Goal: Information Seeking & Learning: Learn about a topic

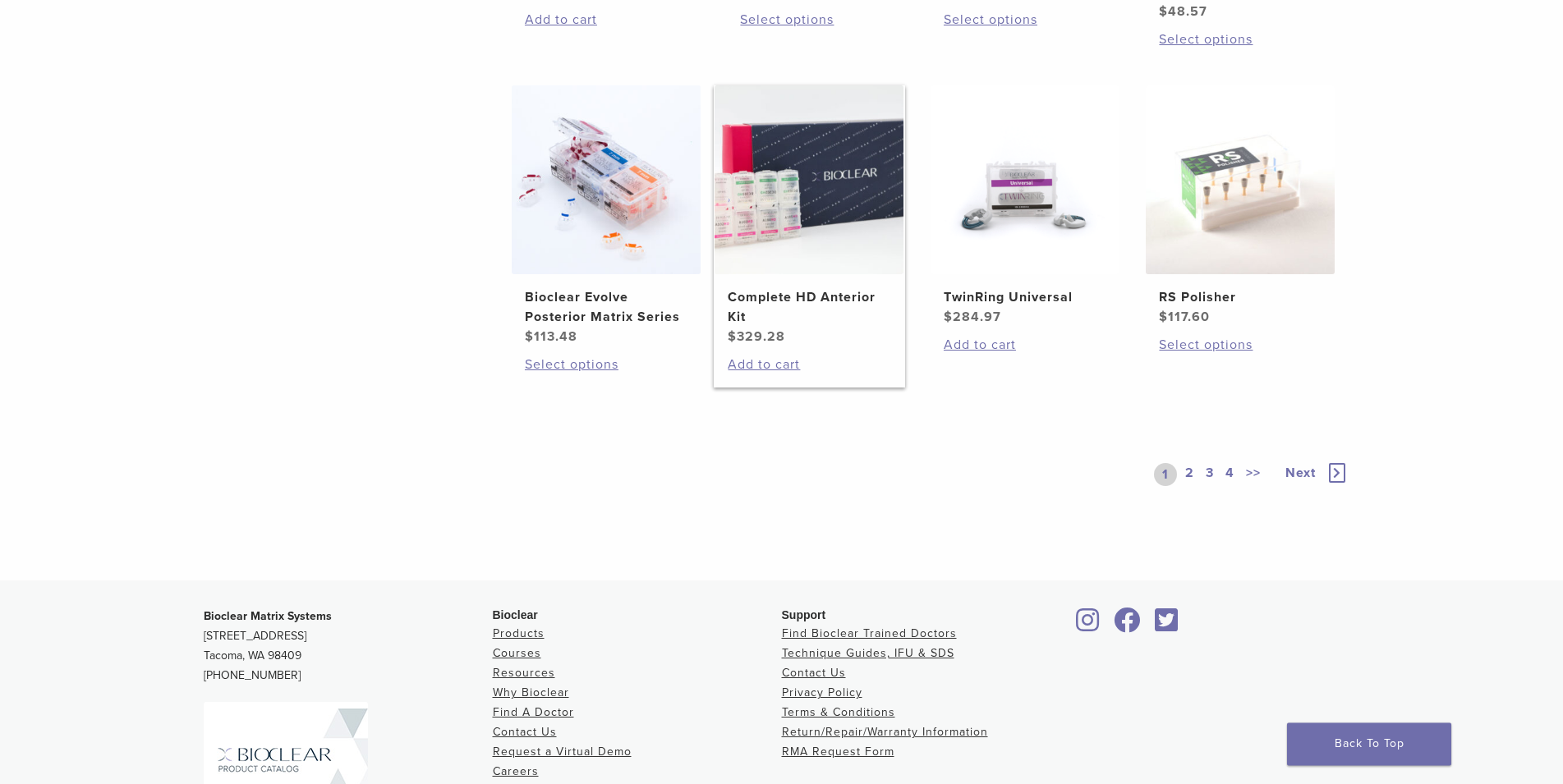
scroll to position [1005, 0]
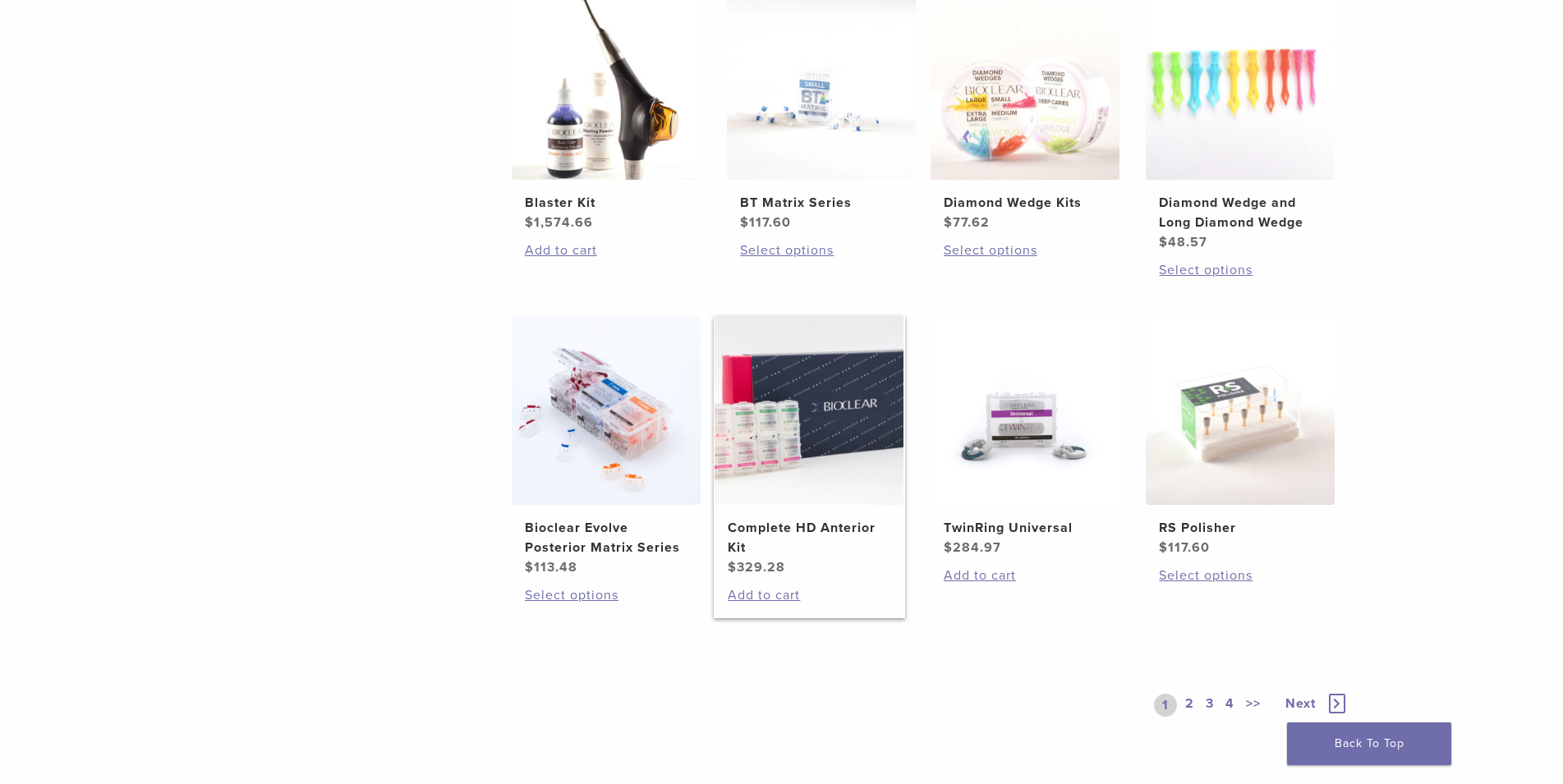
click at [791, 528] on h2 "Complete HD Anterior Kit" at bounding box center [809, 538] width 162 height 40
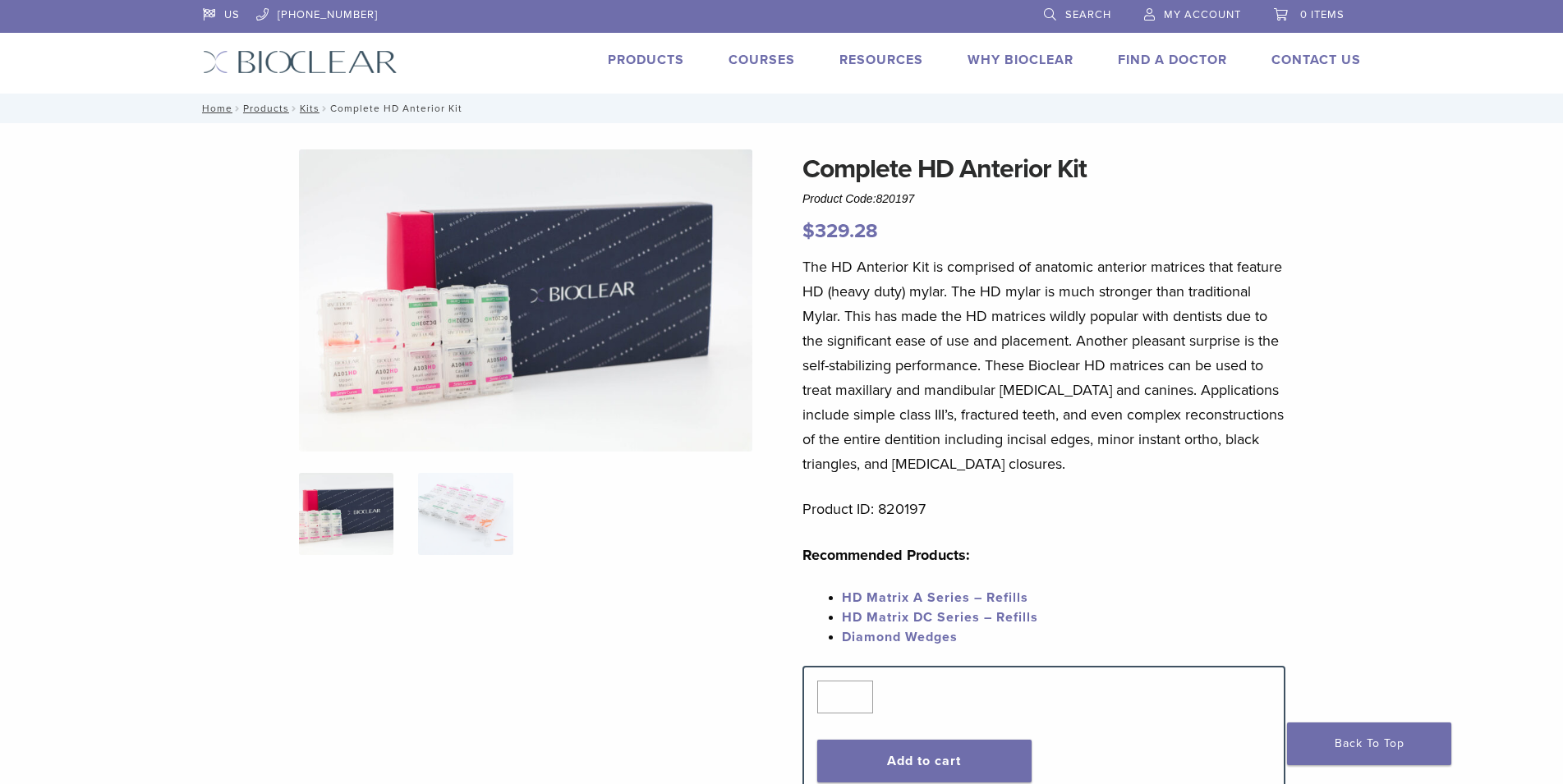
click at [639, 59] on link "Products" at bounding box center [645, 59] width 77 height 16
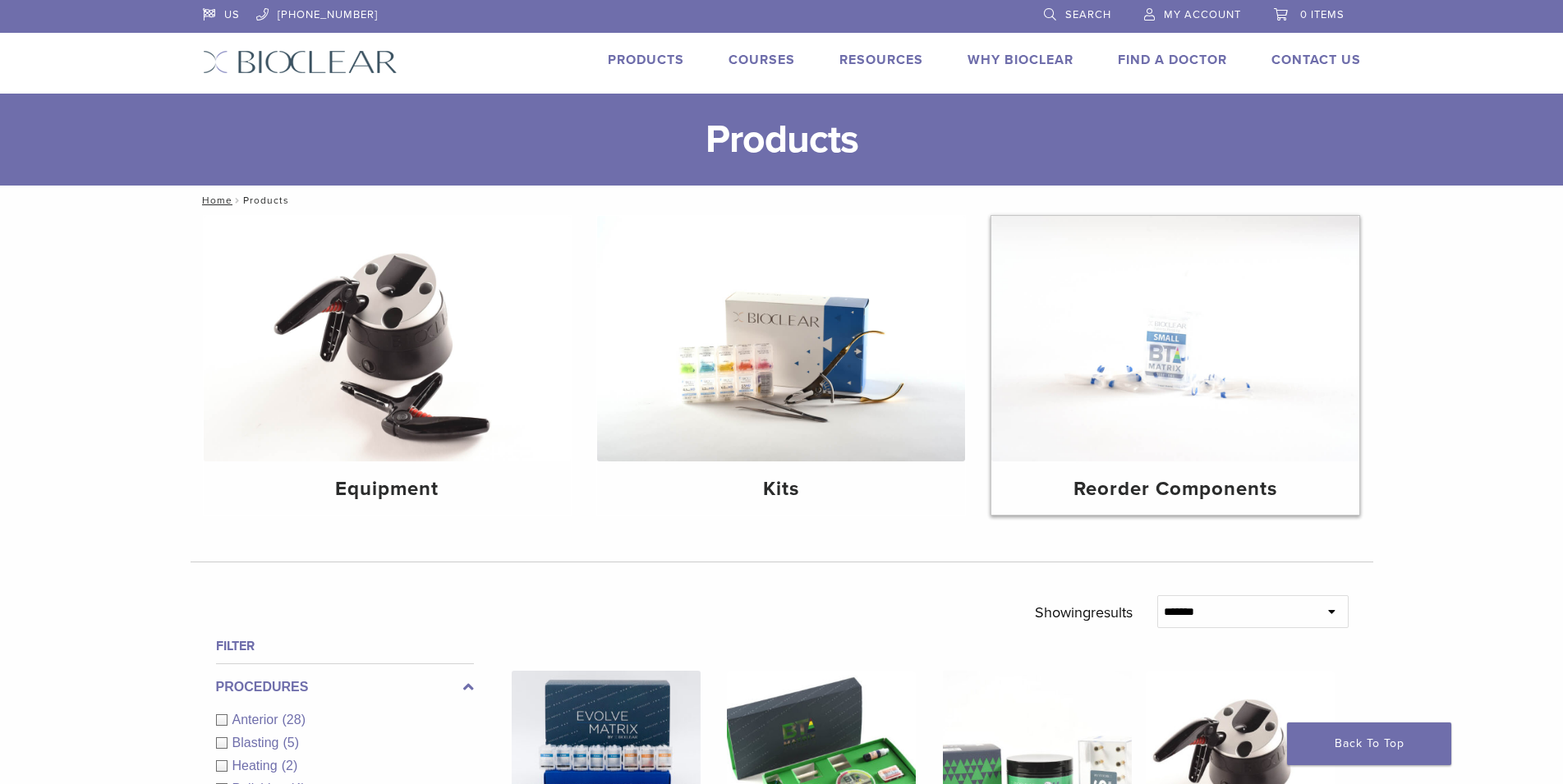
click at [1179, 475] on h4 "Reorder Components" at bounding box center [1175, 489] width 342 height 30
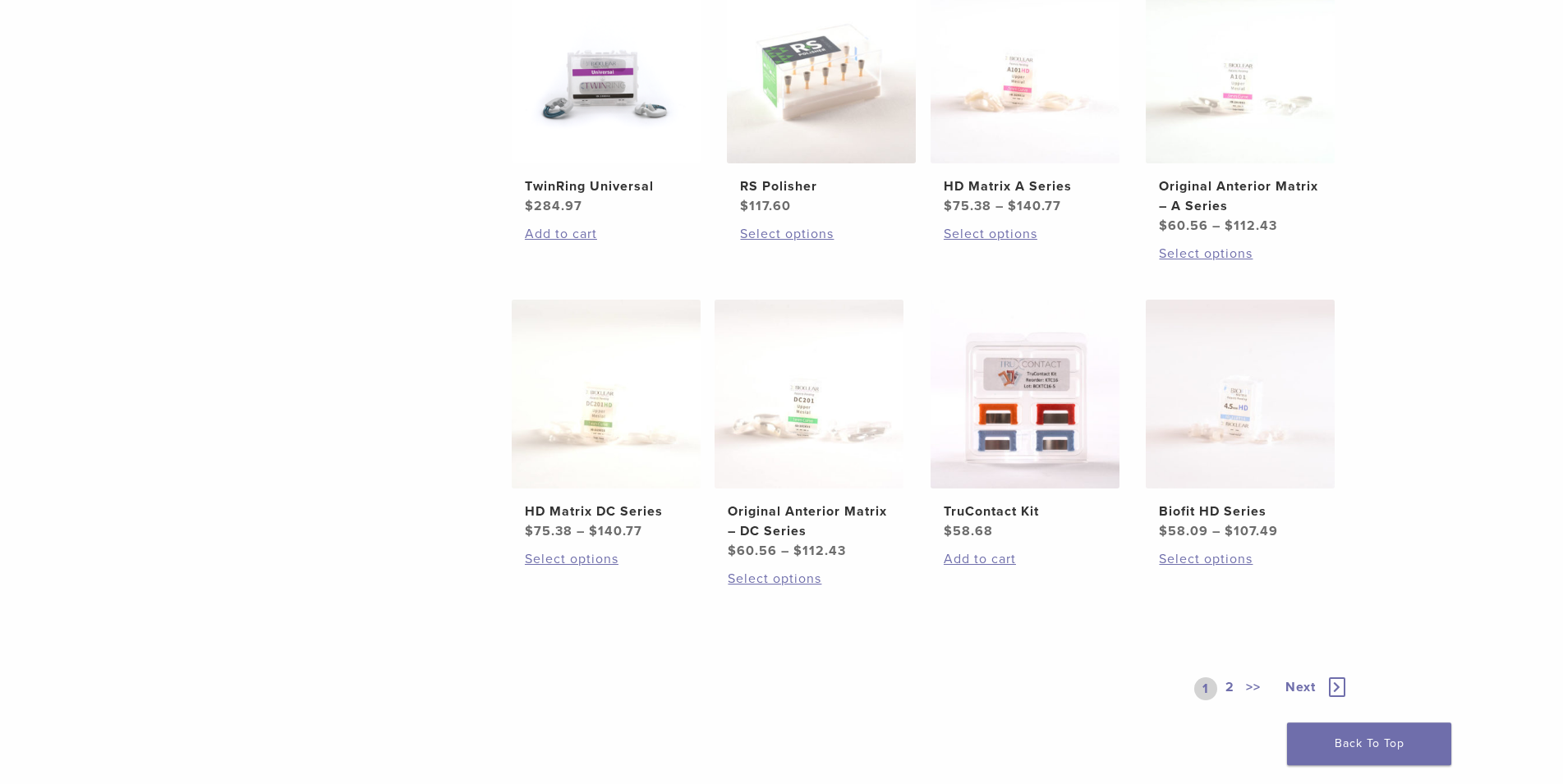
scroll to position [754, 0]
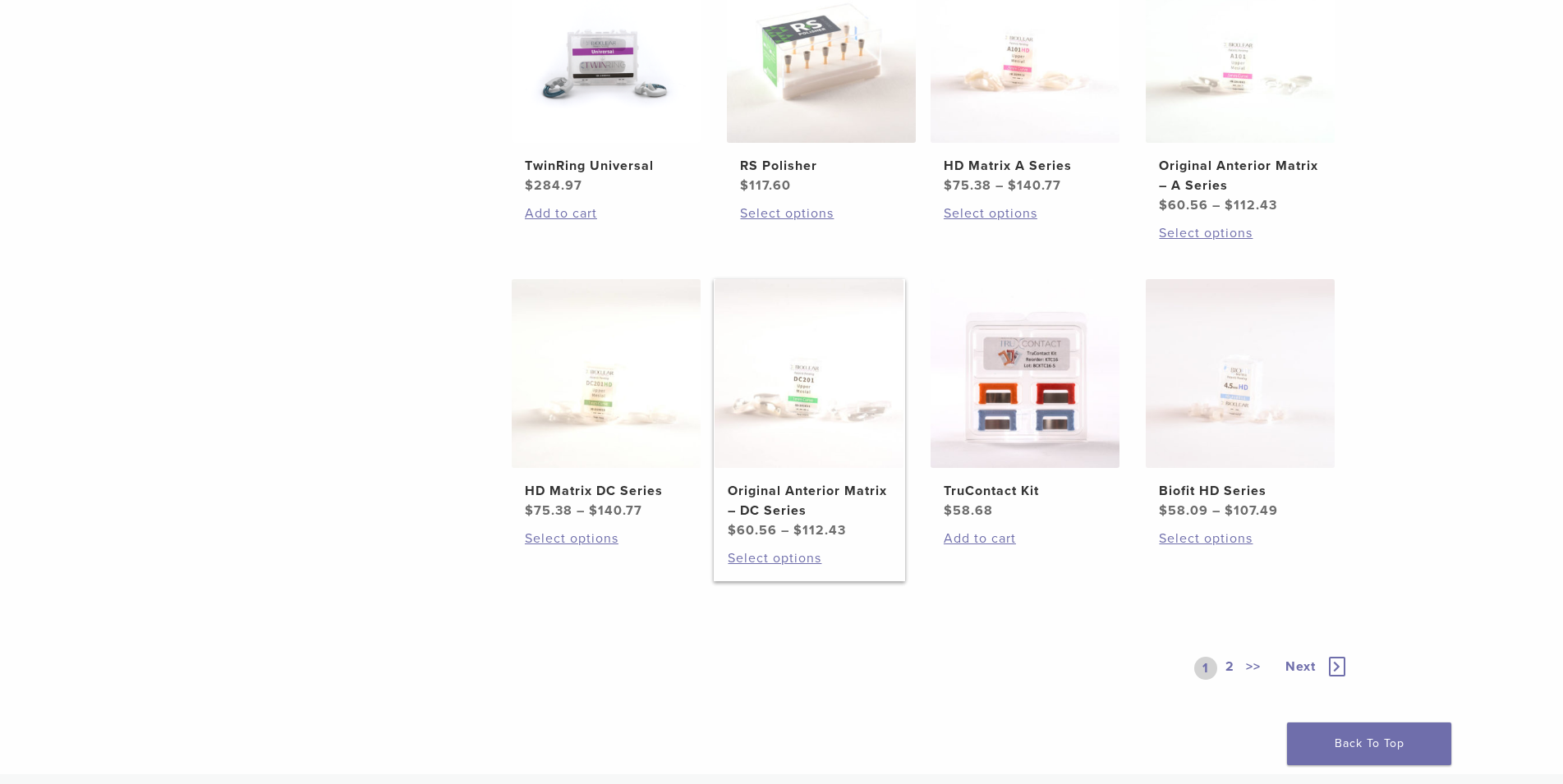
click at [798, 492] on h2 "Original Anterior Matrix – DC Series" at bounding box center [809, 501] width 162 height 40
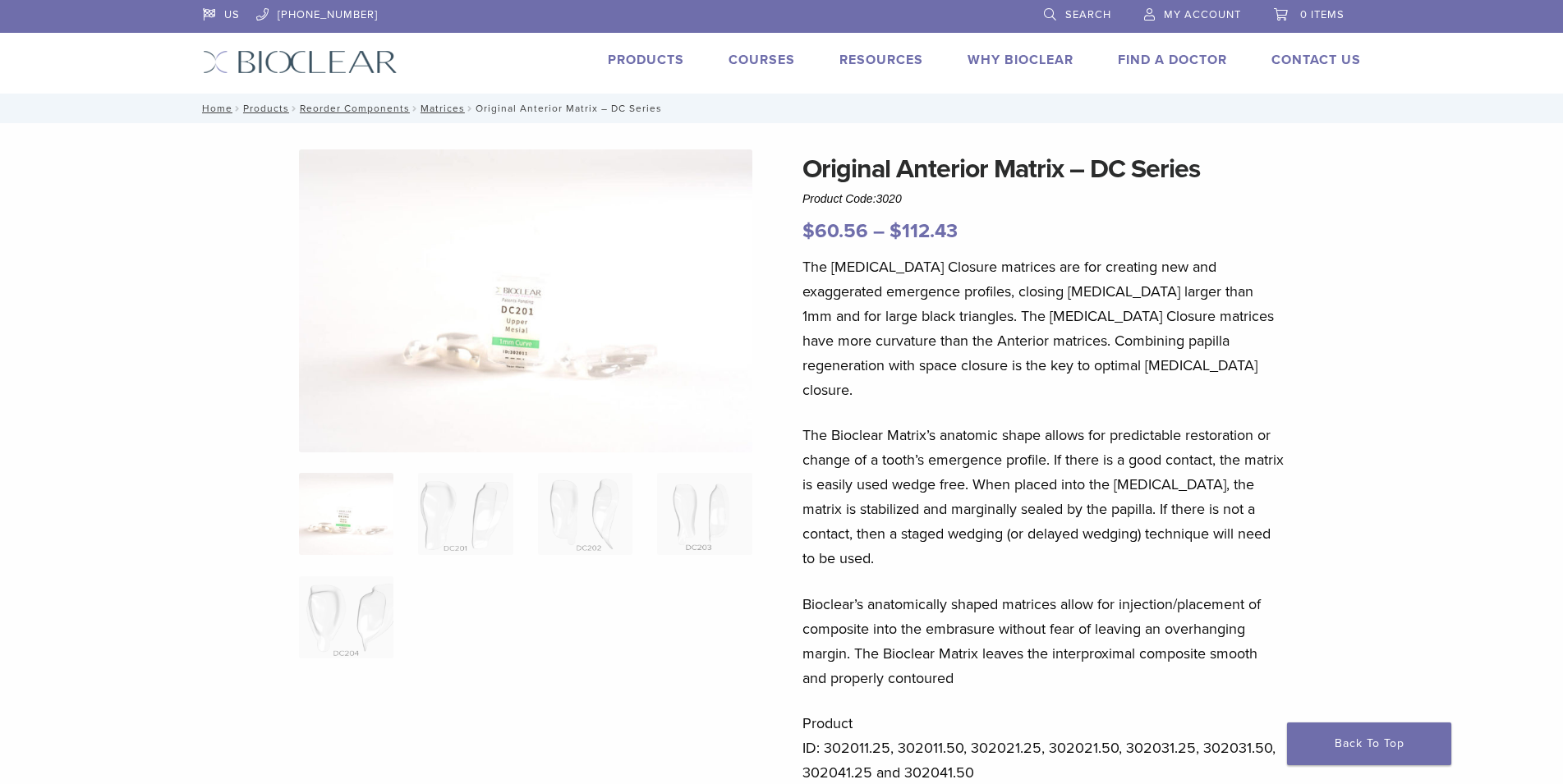
click at [361, 514] on img at bounding box center [346, 514] width 95 height 82
click at [471, 524] on img at bounding box center [465, 514] width 95 height 82
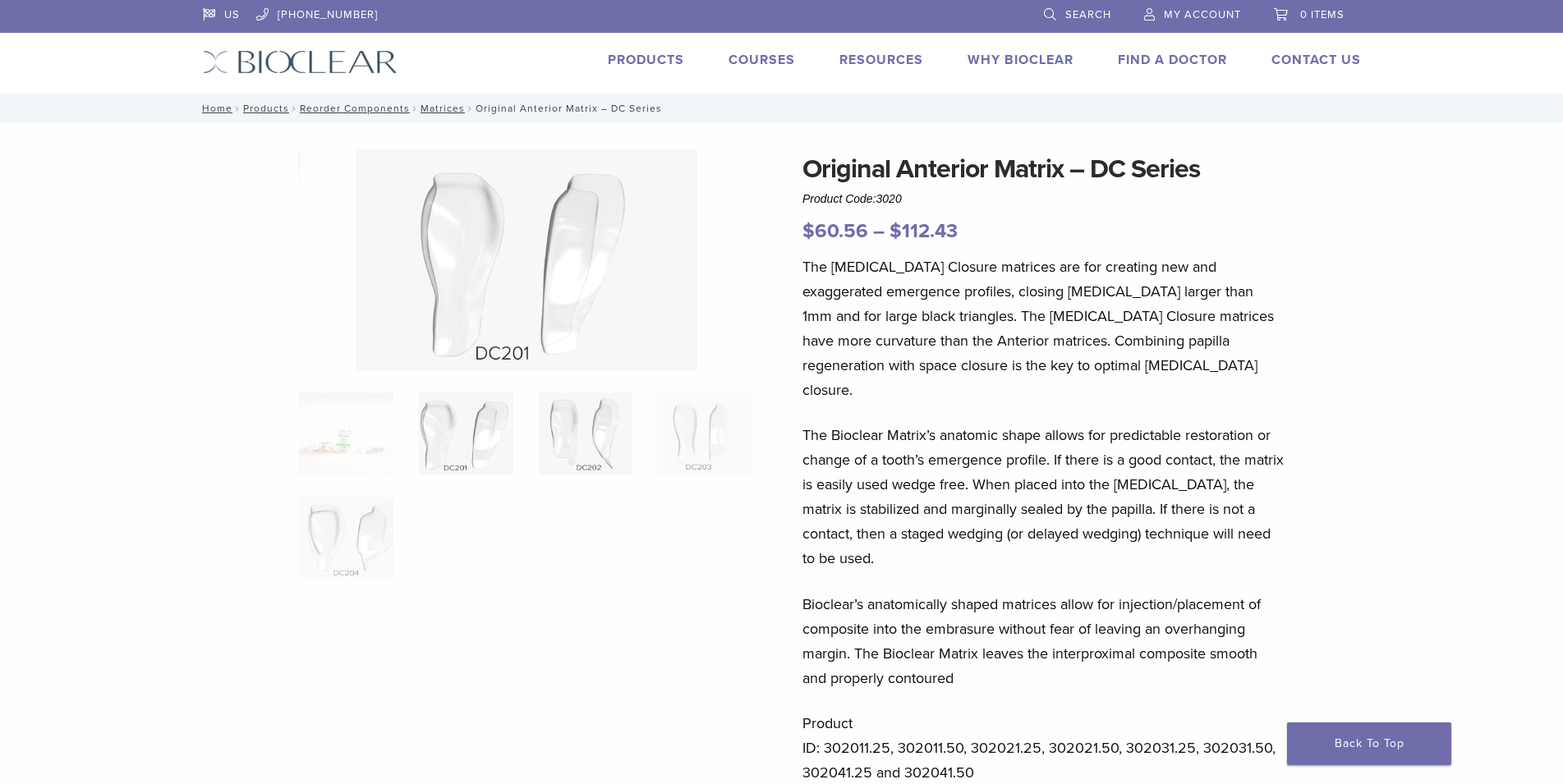
click at [606, 431] on img at bounding box center [585, 433] width 95 height 82
click at [648, 58] on link "Products" at bounding box center [645, 59] width 77 height 16
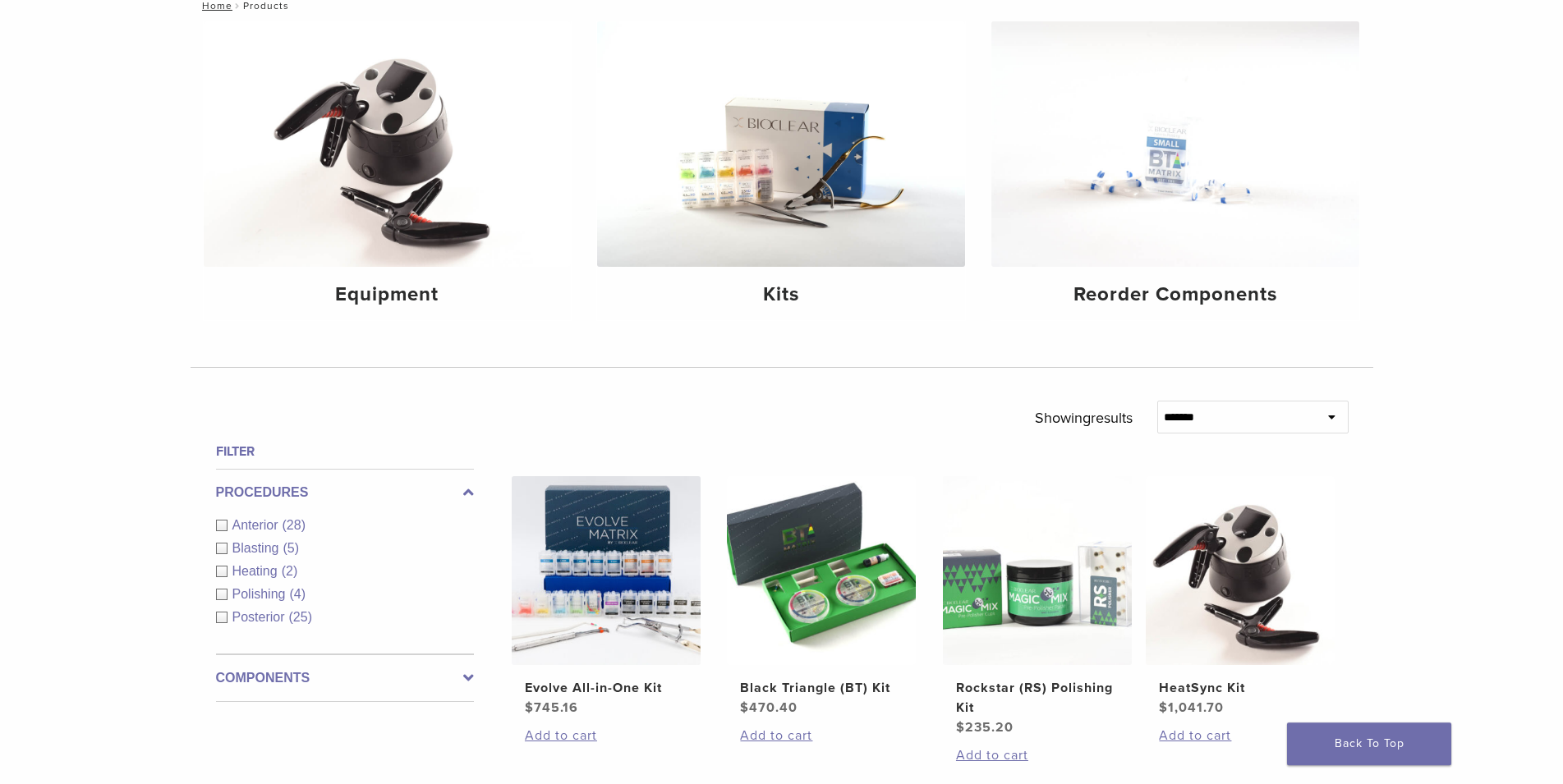
scroll to position [168, 0]
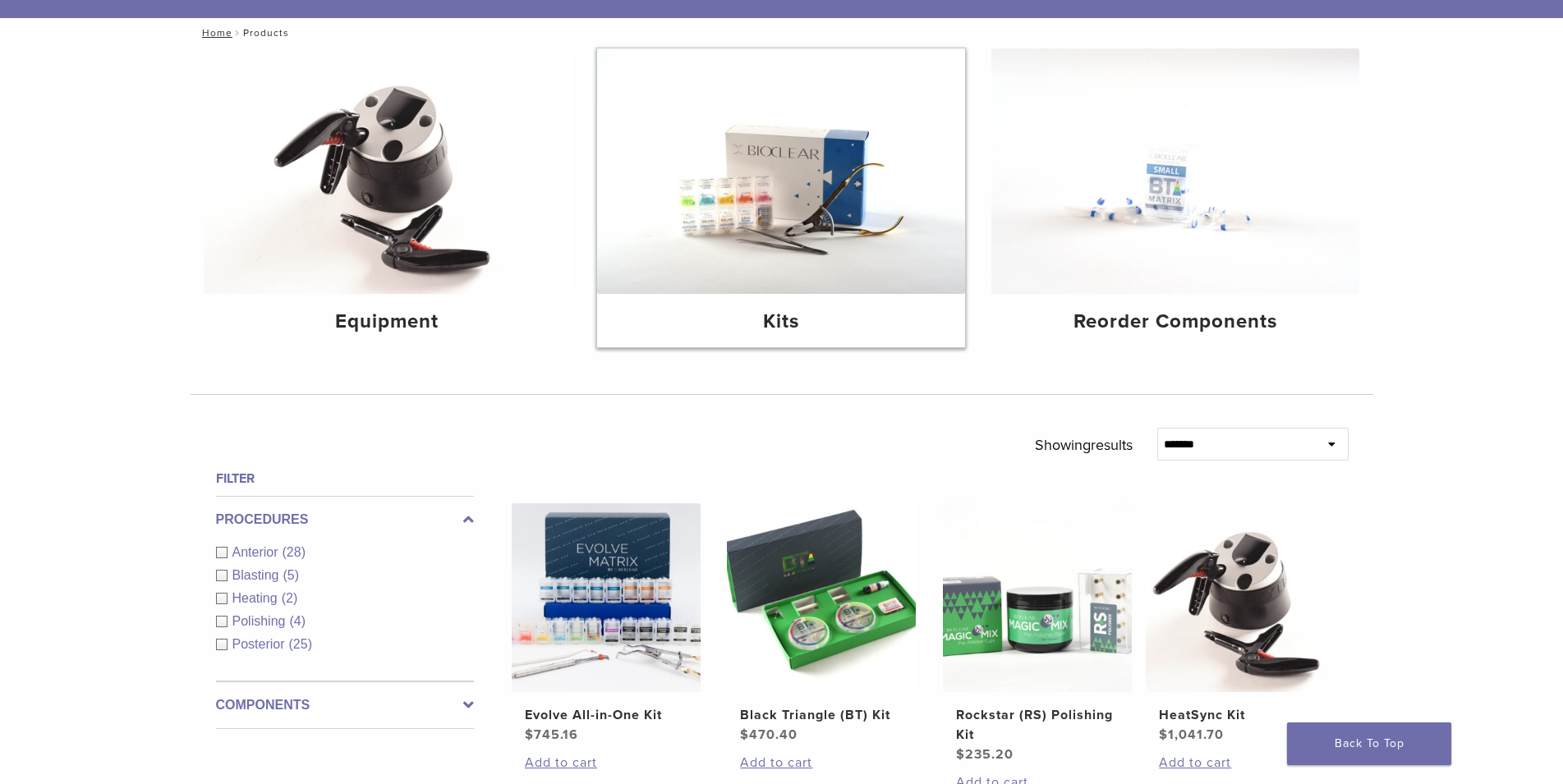
click at [765, 249] on img at bounding box center [781, 171] width 368 height 245
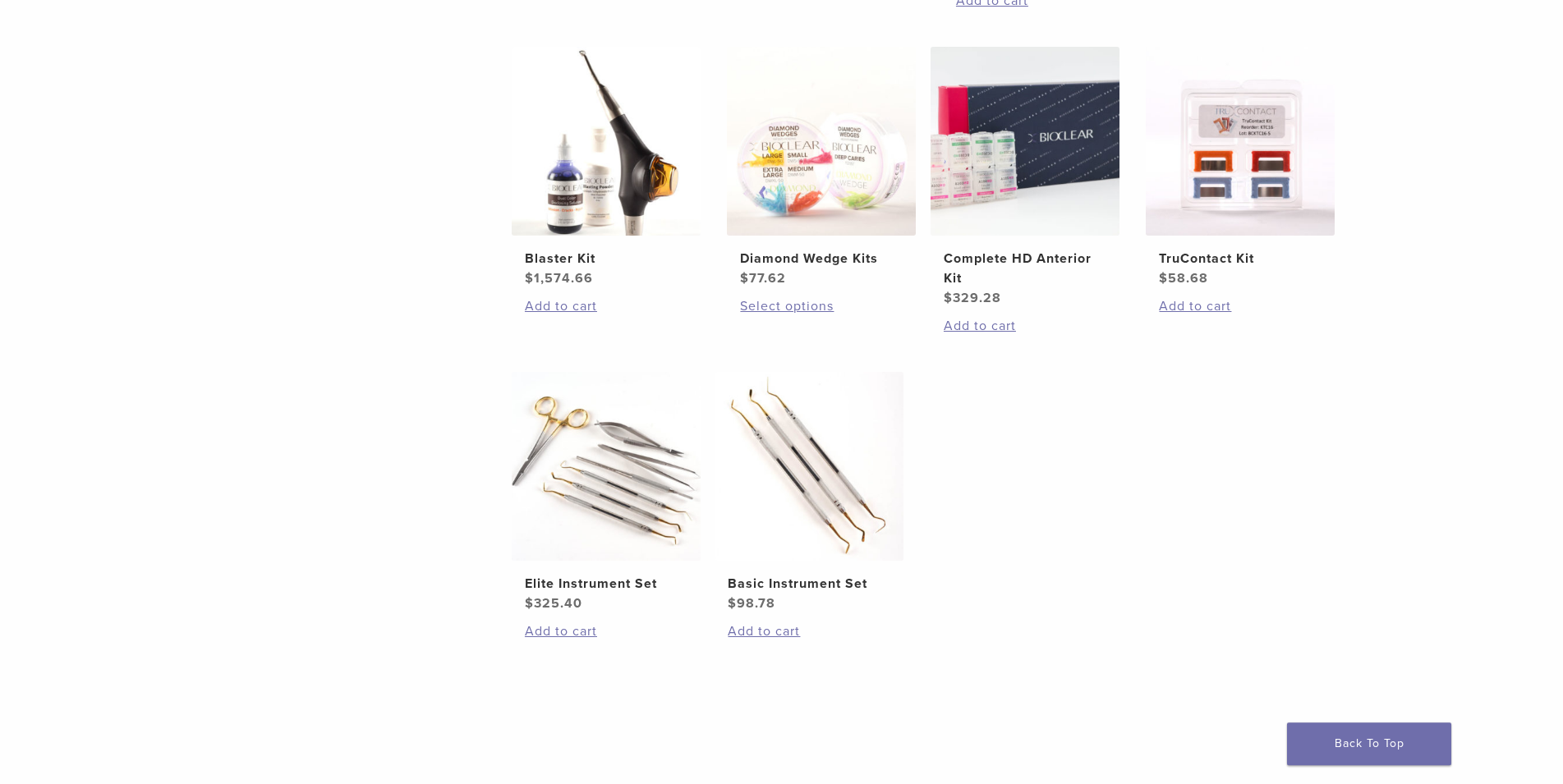
scroll to position [670, 0]
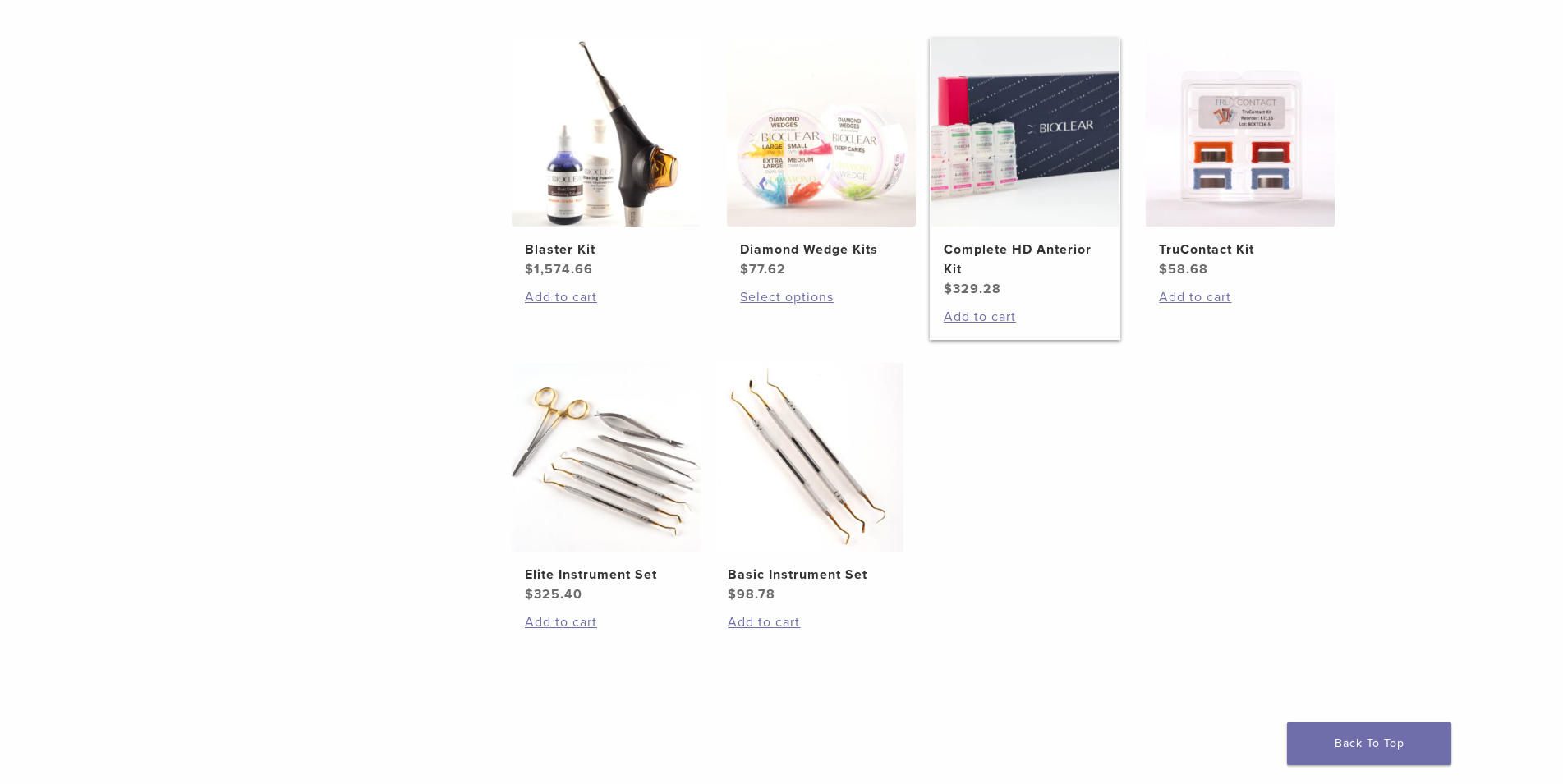
click at [1009, 252] on h2 "Complete HD Anterior Kit" at bounding box center [1025, 260] width 162 height 40
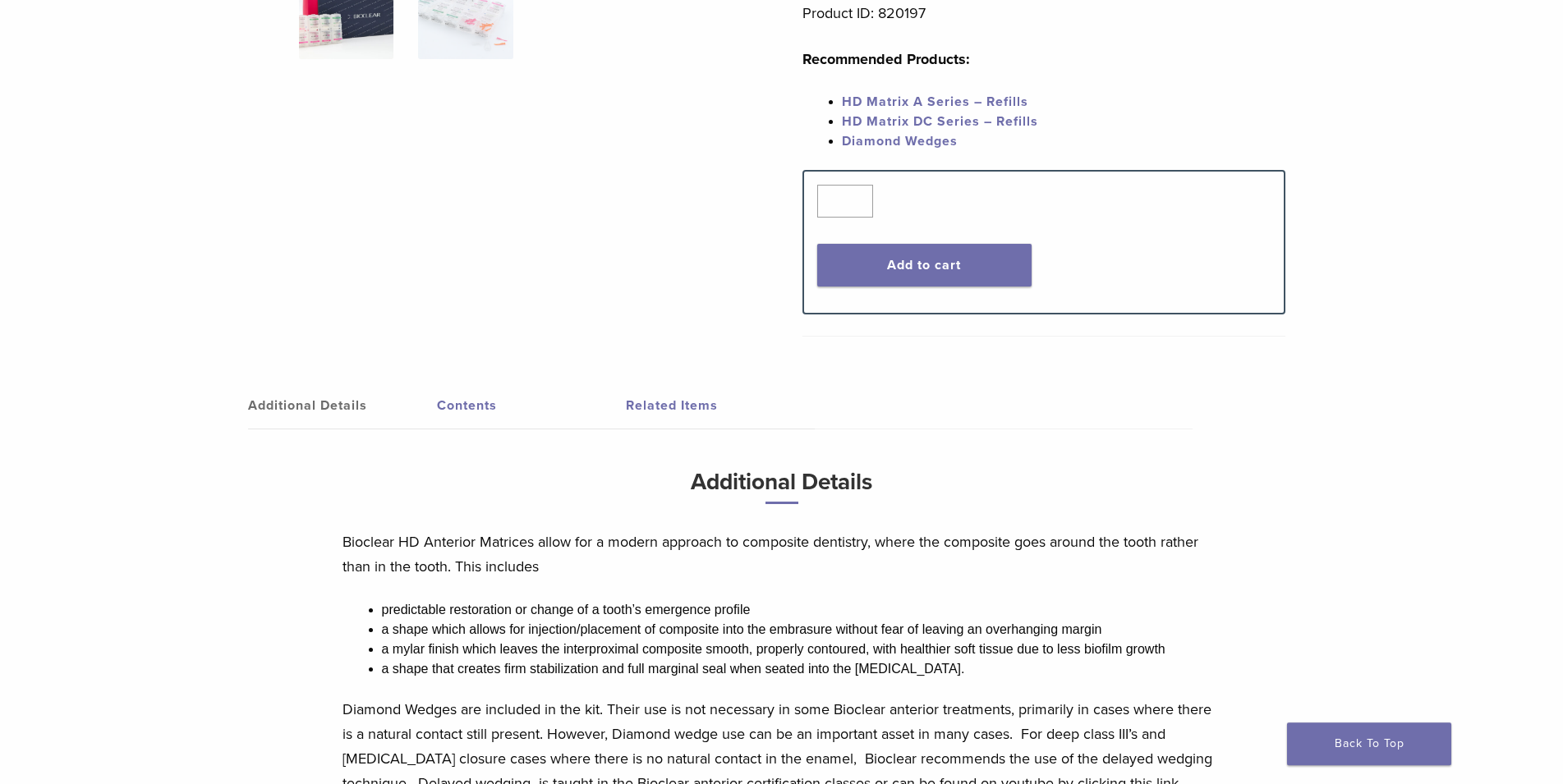
scroll to position [503, 0]
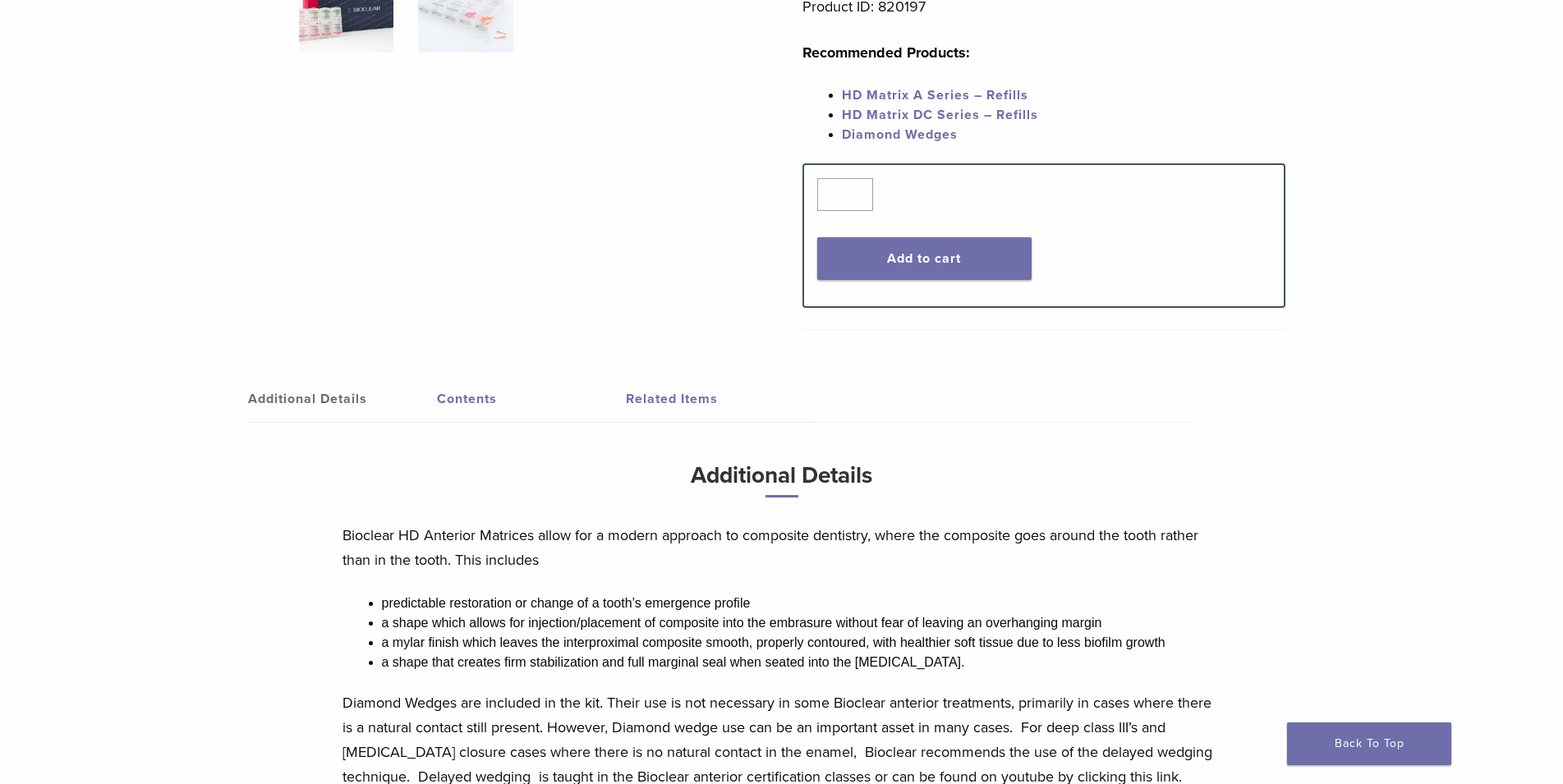
click at [465, 401] on link "Contents" at bounding box center [532, 398] width 189 height 46
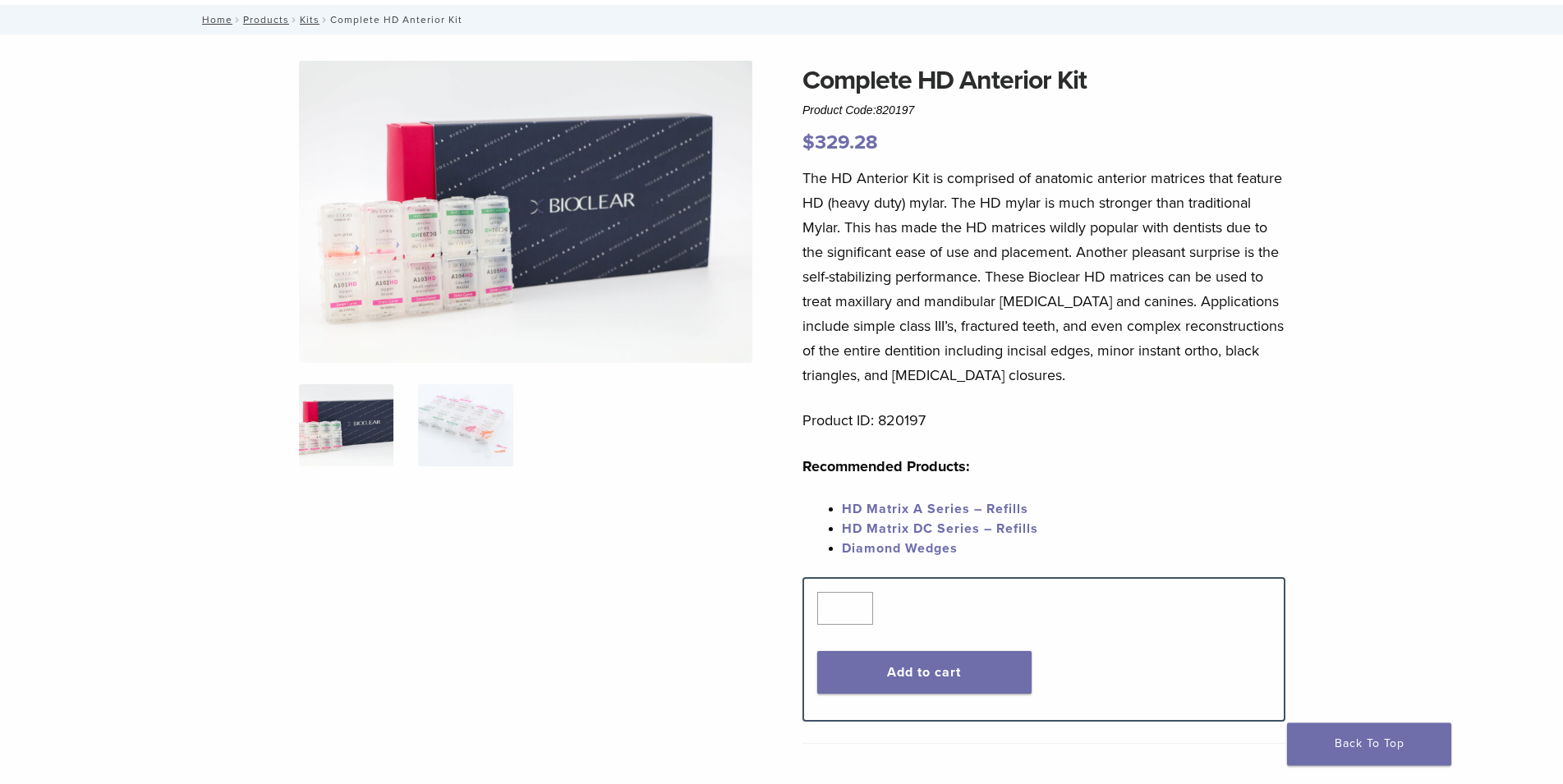
scroll to position [0, 0]
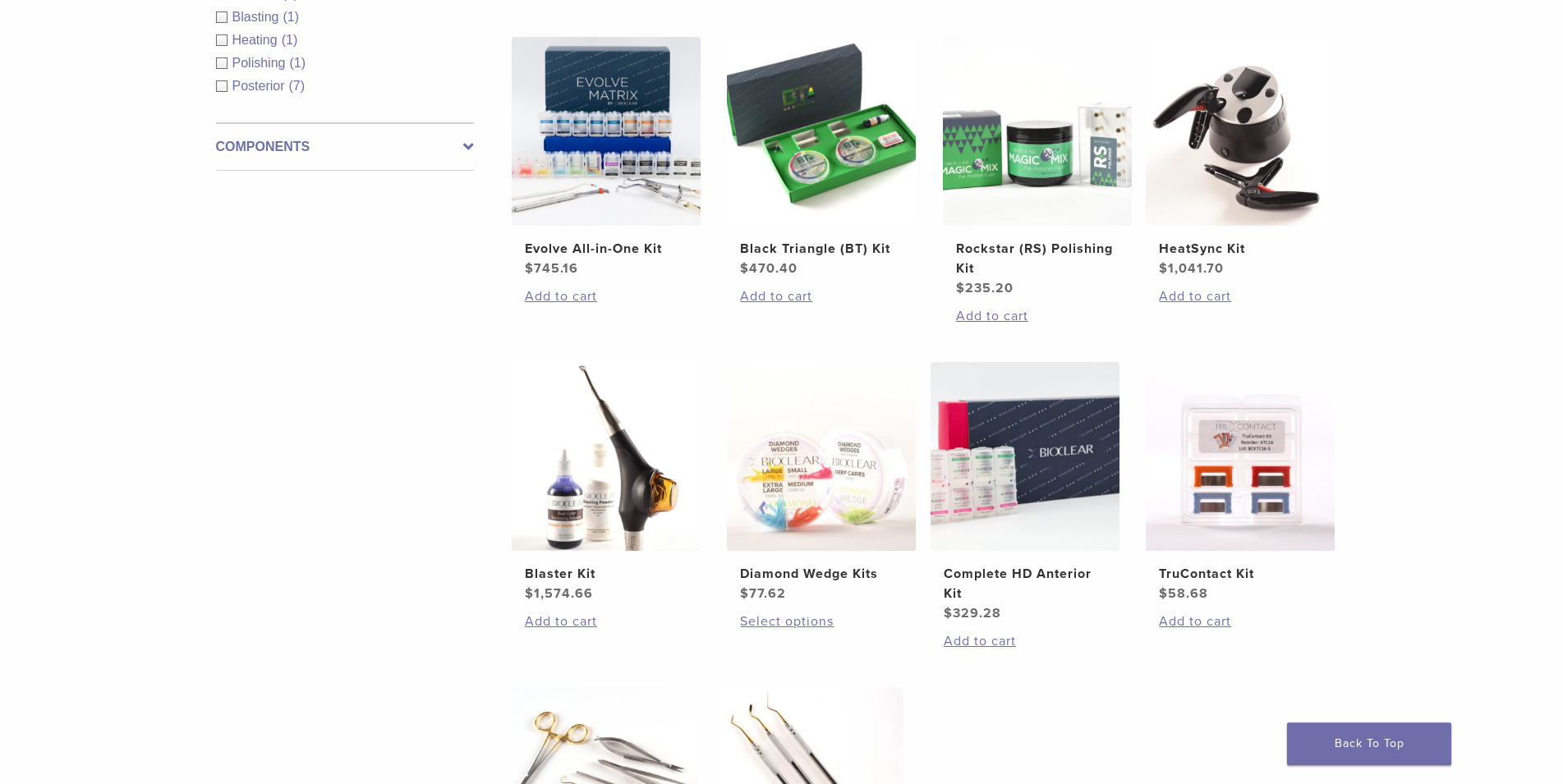
scroll to position [335, 0]
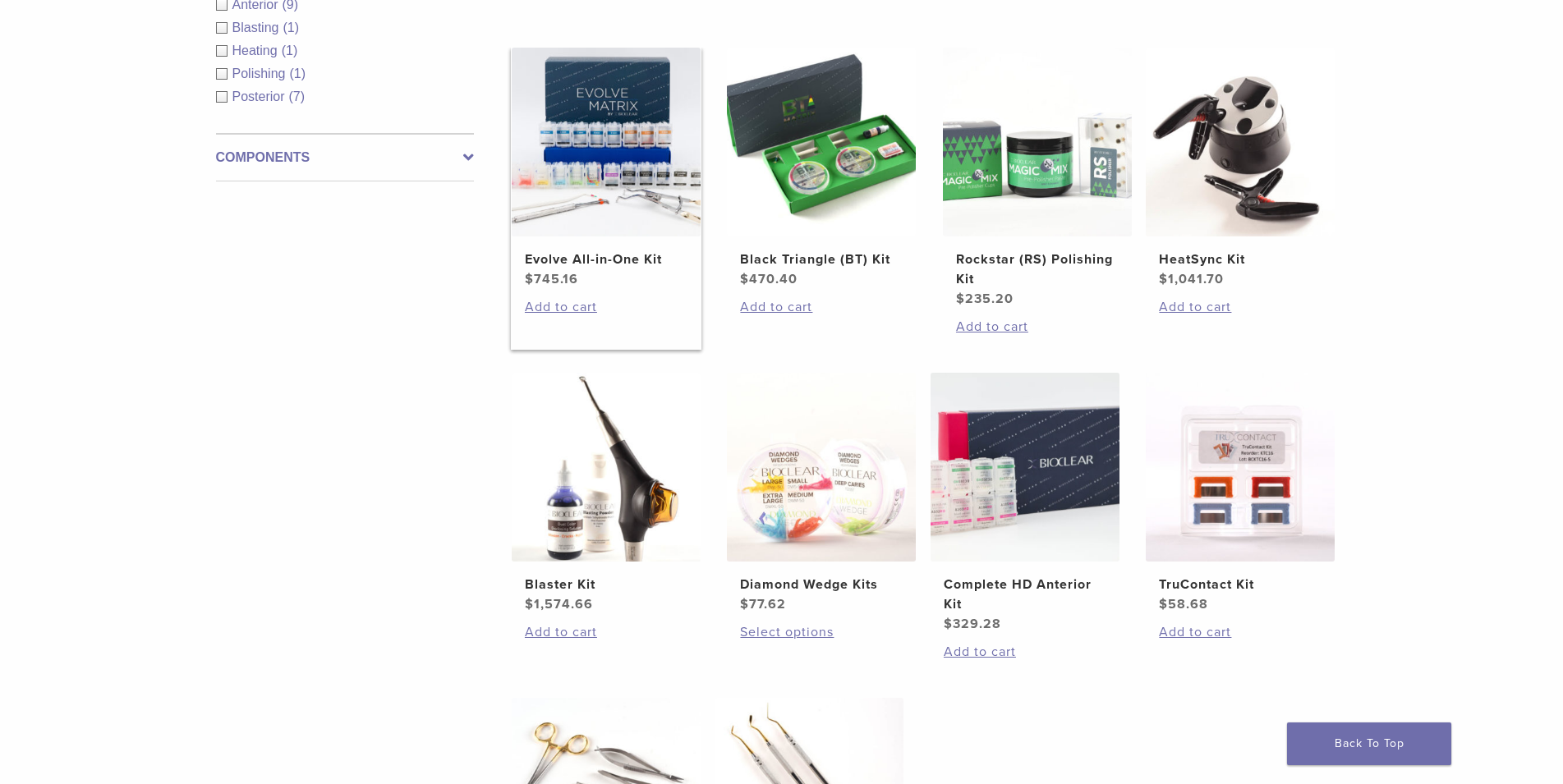
click at [600, 263] on h2 "Evolve All-in-One Kit" at bounding box center [606, 260] width 162 height 20
